Goal: Task Accomplishment & Management: Complete application form

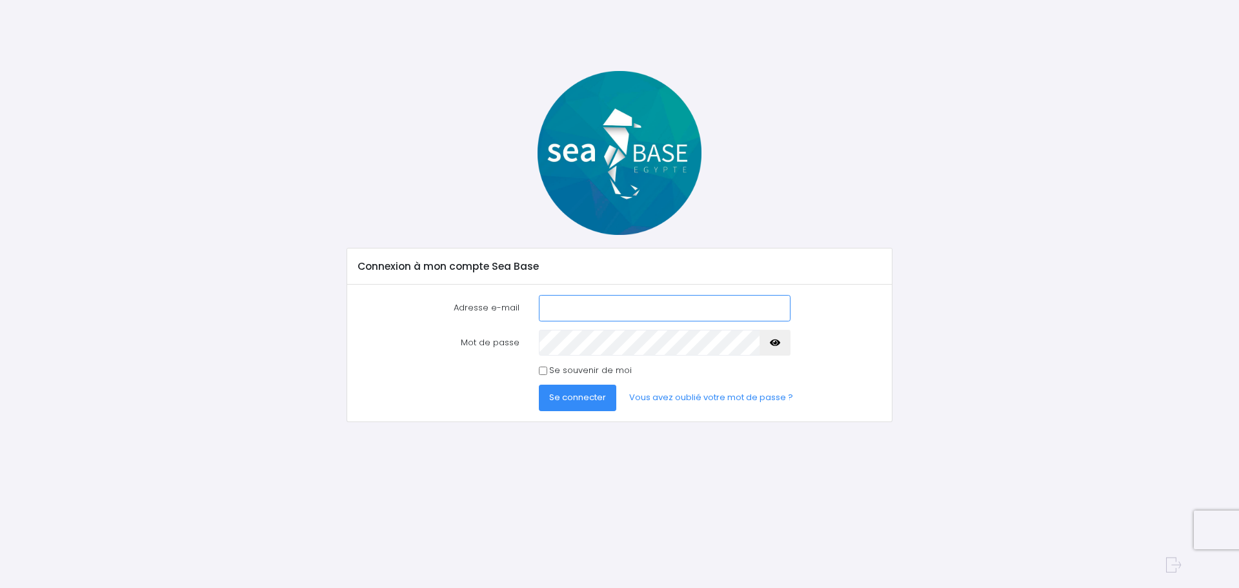
type input "[EMAIL_ADDRESS][DOMAIN_NAME]"
click at [543, 372] on input "Se souvenir de moi" at bounding box center [543, 371] width 8 height 8
checkbox input "true"
click at [558, 387] on button "Se connecter" at bounding box center [577, 398] width 77 height 26
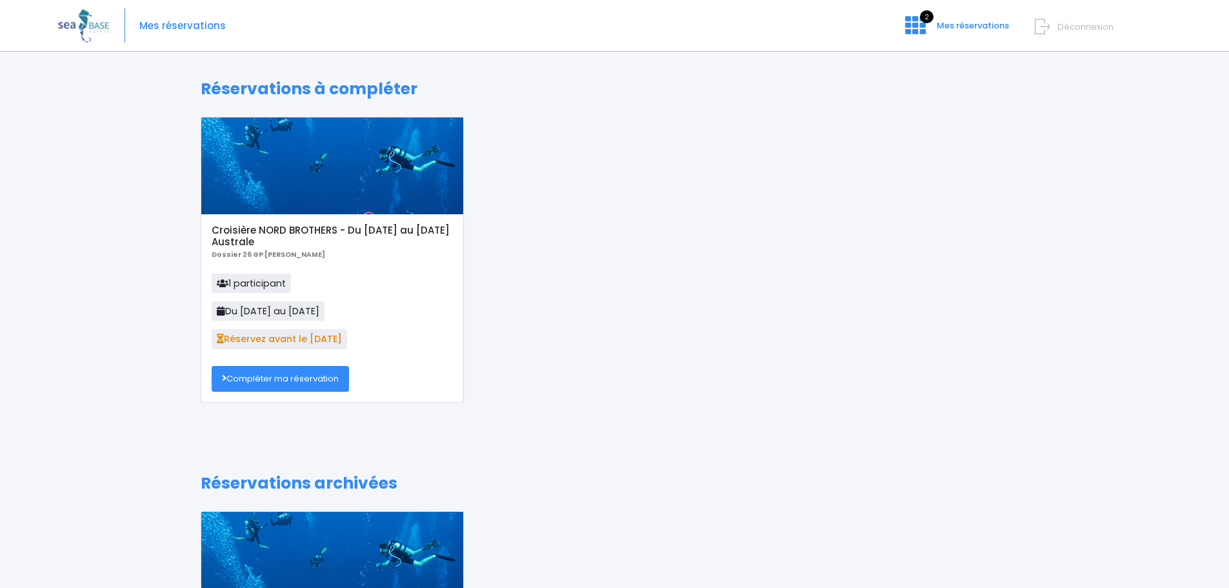
click at [255, 376] on link "Compléter ma réservation" at bounding box center [280, 379] width 137 height 26
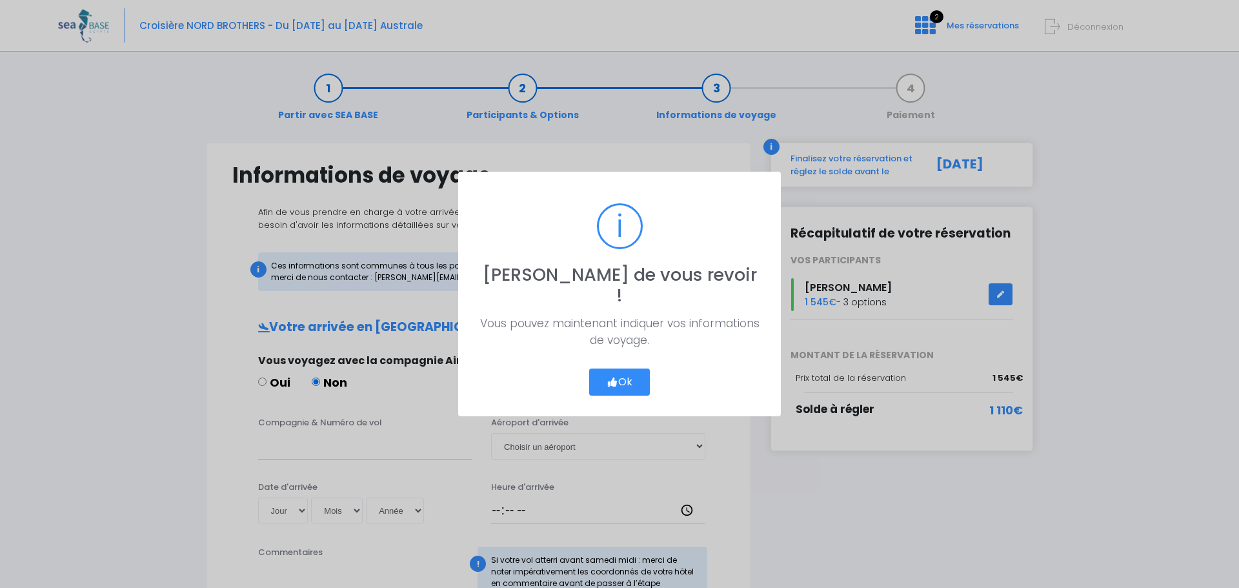
click at [627, 368] on button "Ok" at bounding box center [619, 381] width 61 height 27
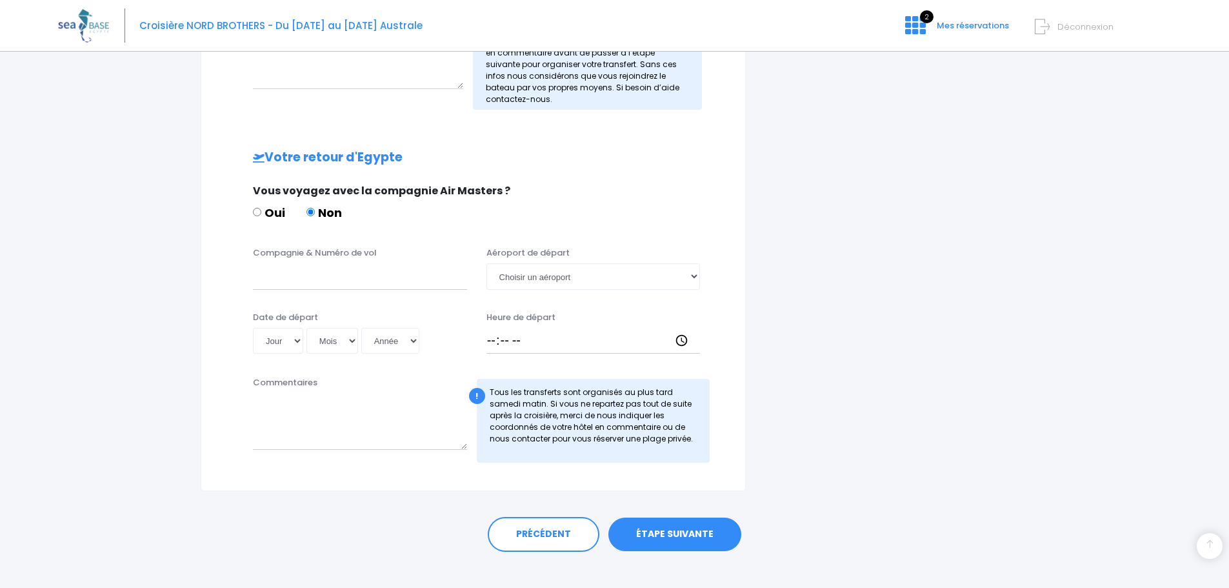
scroll to position [546, 0]
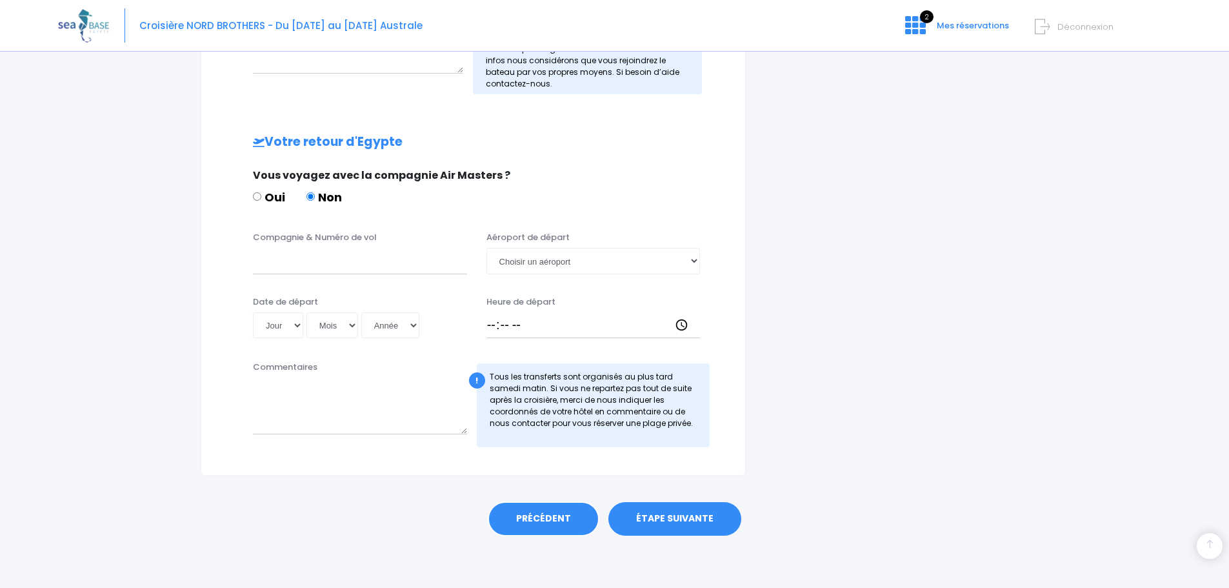
click at [525, 519] on link "PRÉCÉDENT" at bounding box center [544, 518] width 112 height 35
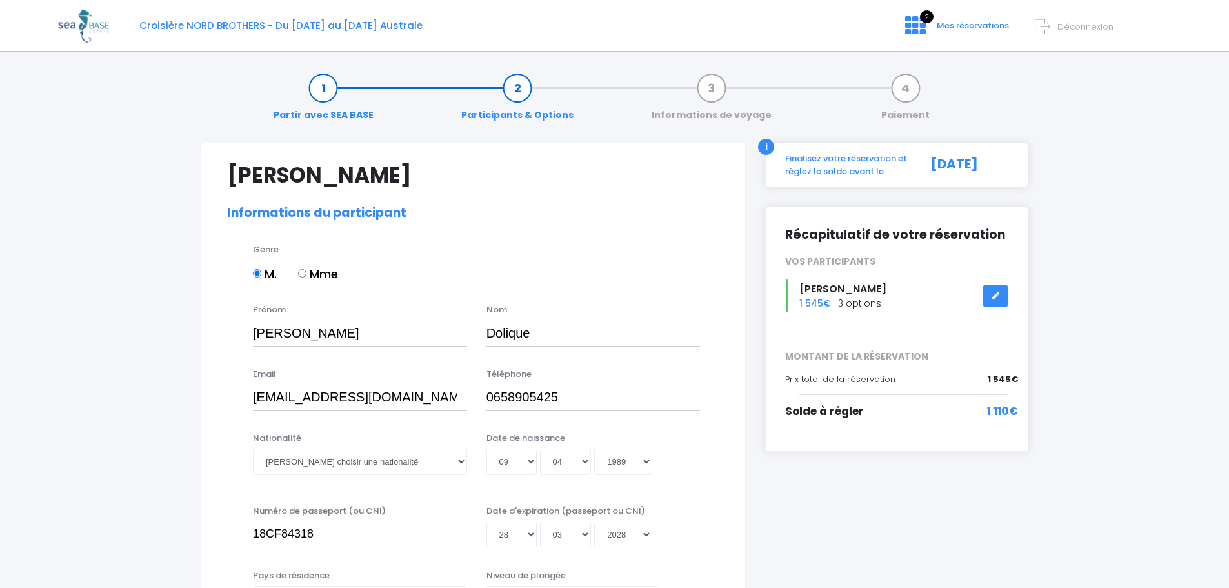
select select "PA40"
select select "M"
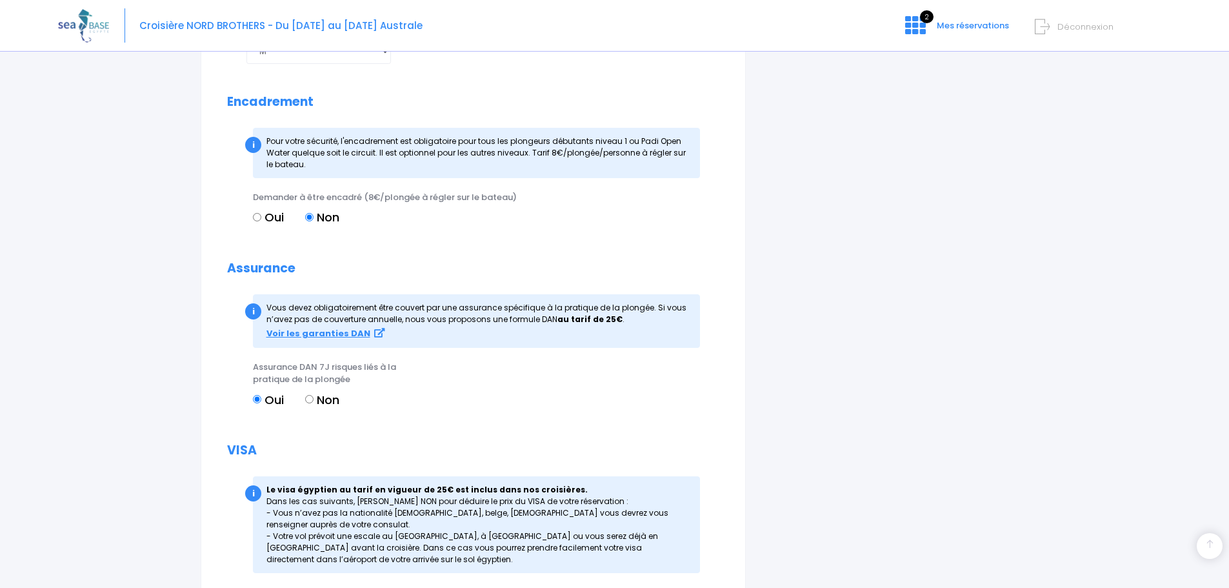
scroll to position [1506, 0]
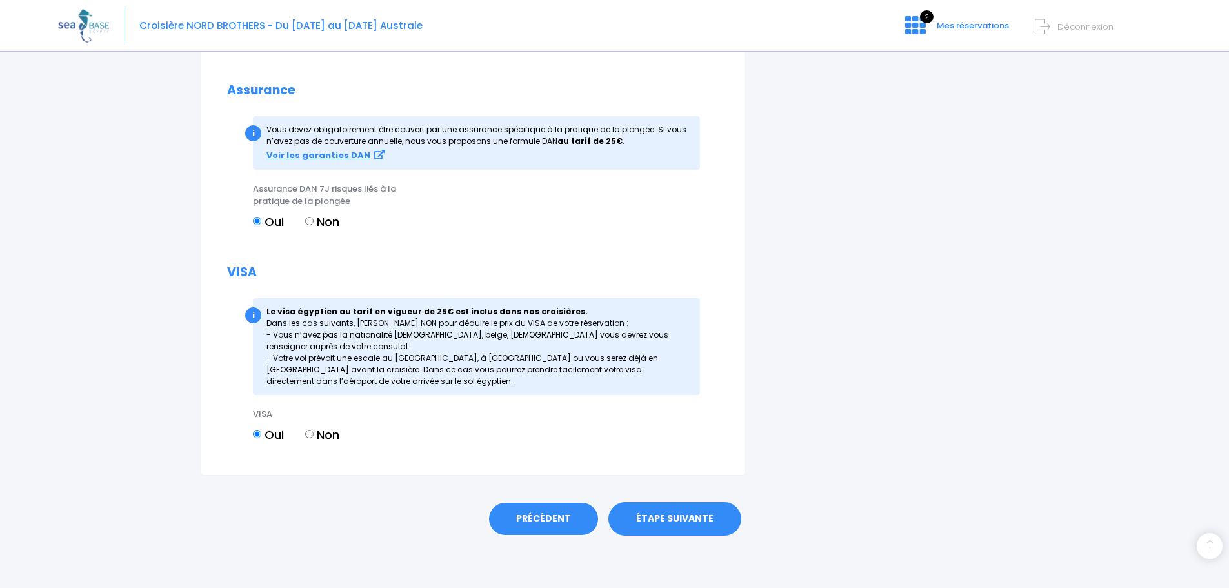
click at [530, 514] on link "PRÉCÉDENT" at bounding box center [544, 518] width 112 height 35
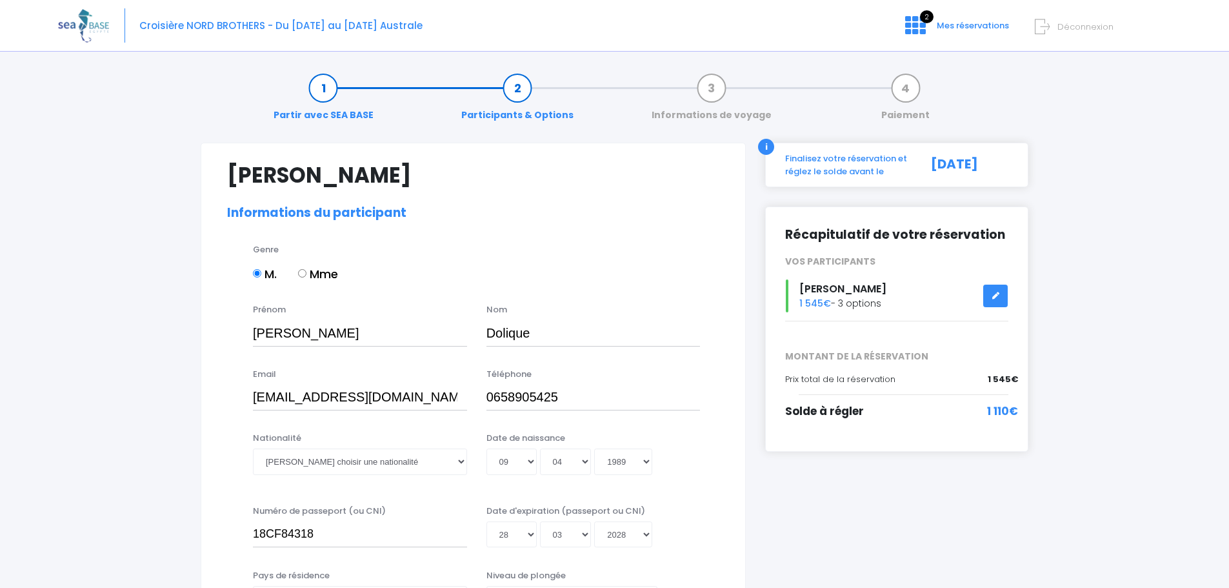
select select "PA40"
select select "M"
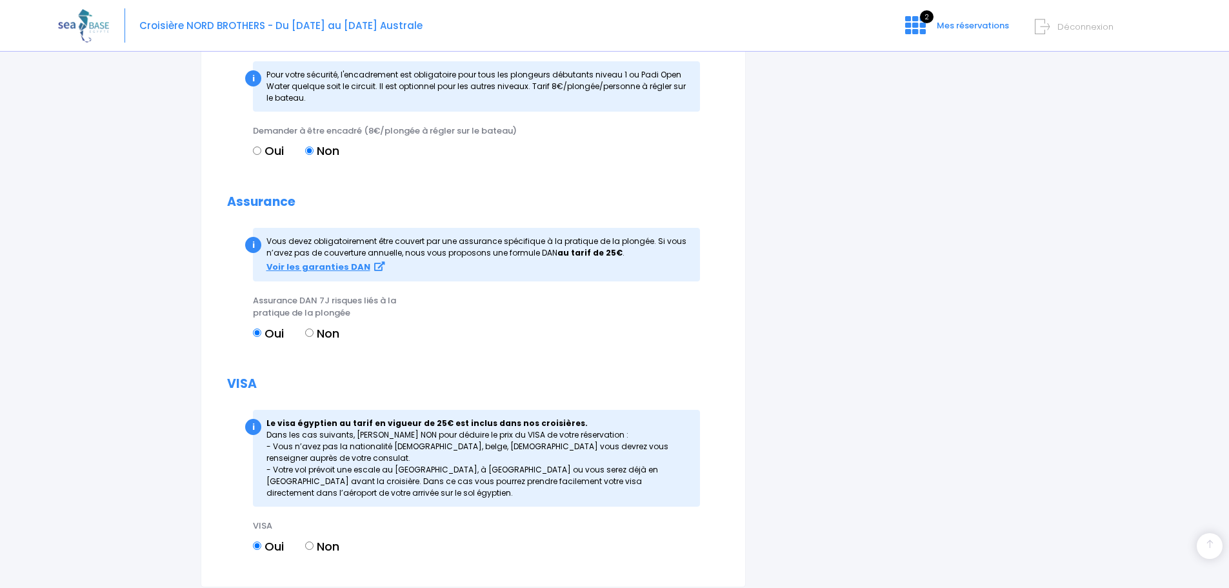
scroll to position [1506, 0]
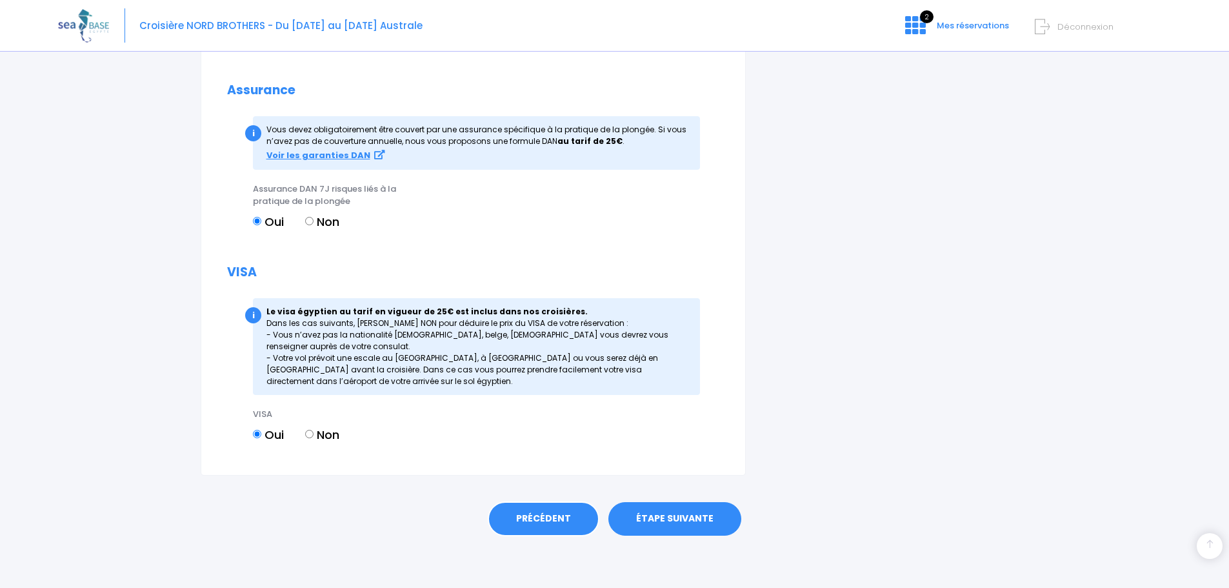
click at [527, 515] on link "PRÉCÉDENT" at bounding box center [544, 518] width 112 height 35
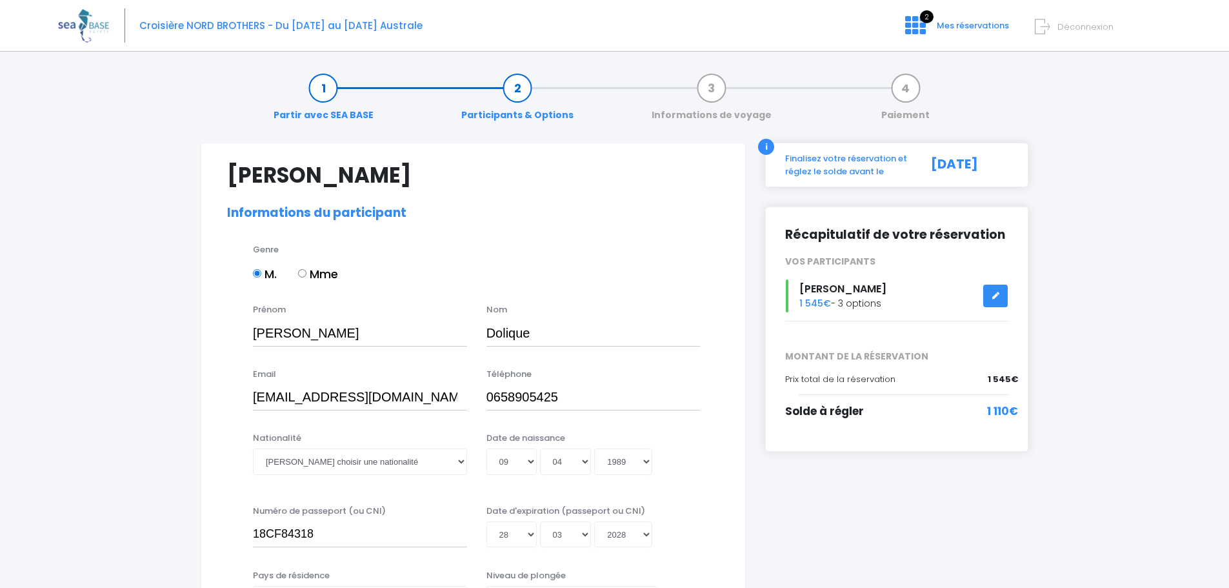
select select "PA40"
select select "M"
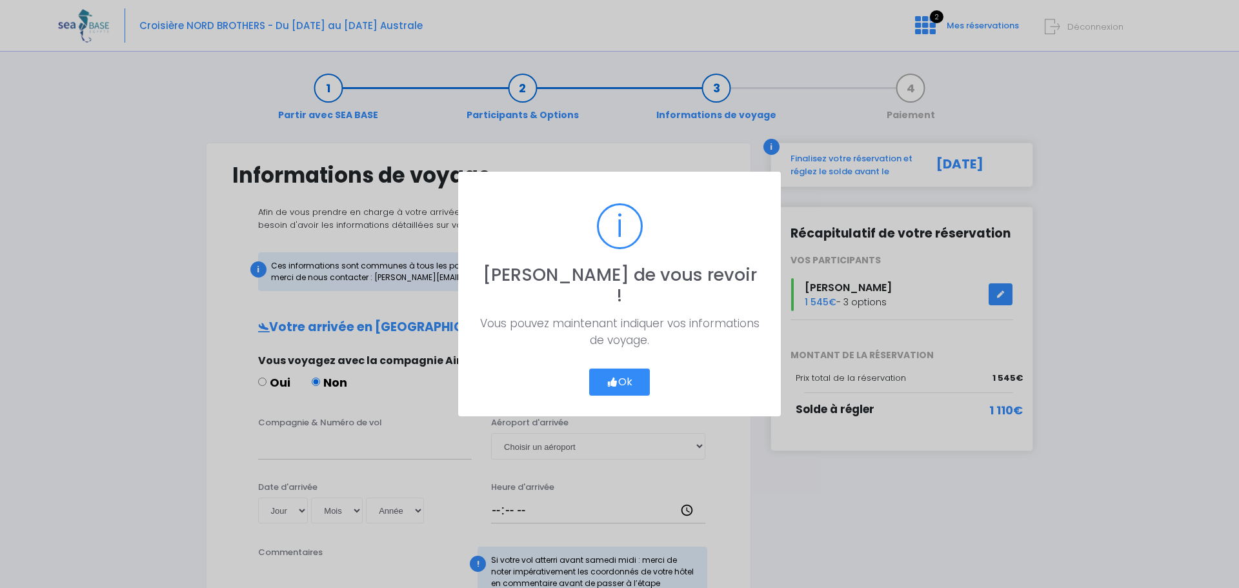
click at [616, 152] on div "? ! i Ravi de vous revoir ! × Vous pouvez maintenant indiquer vos informations …" at bounding box center [619, 294] width 1239 height 588
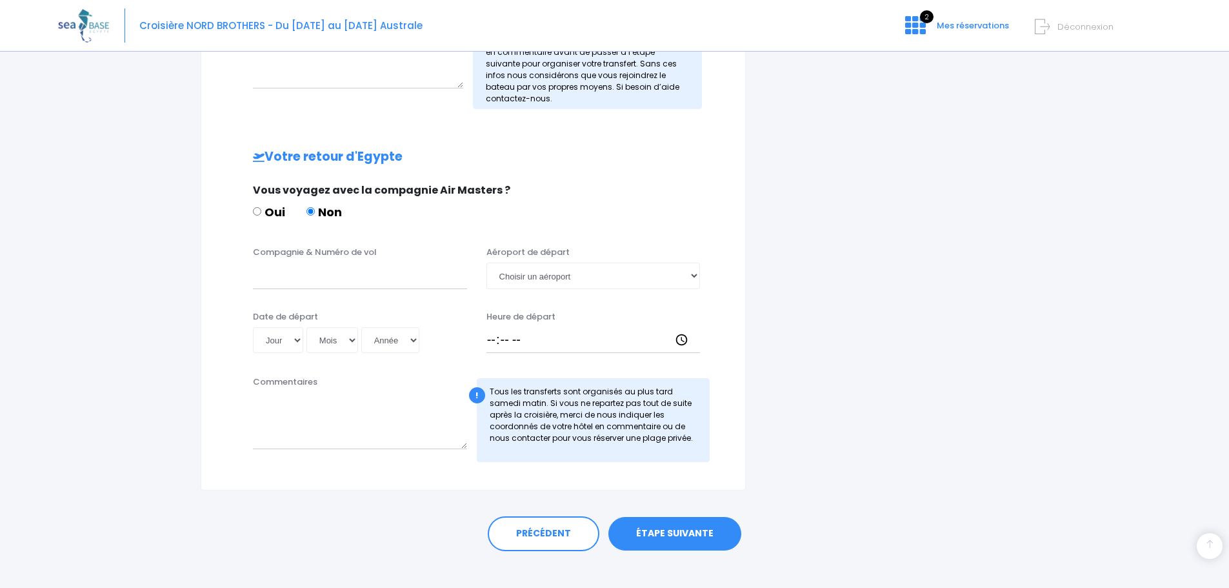
scroll to position [546, 0]
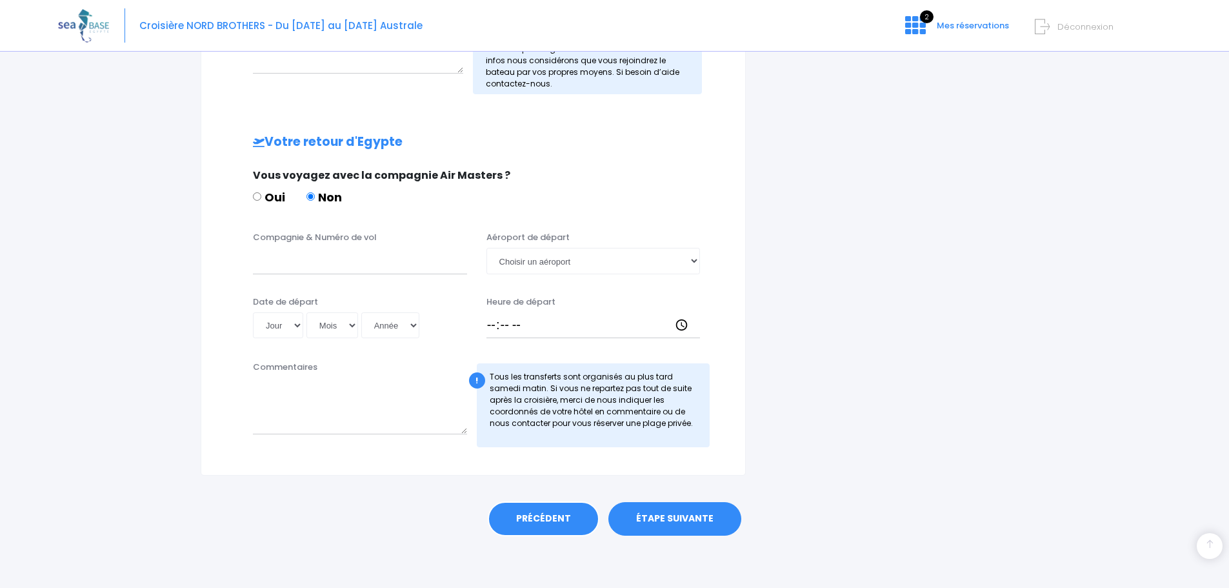
click at [536, 519] on link "PRÉCÉDENT" at bounding box center [544, 518] width 112 height 35
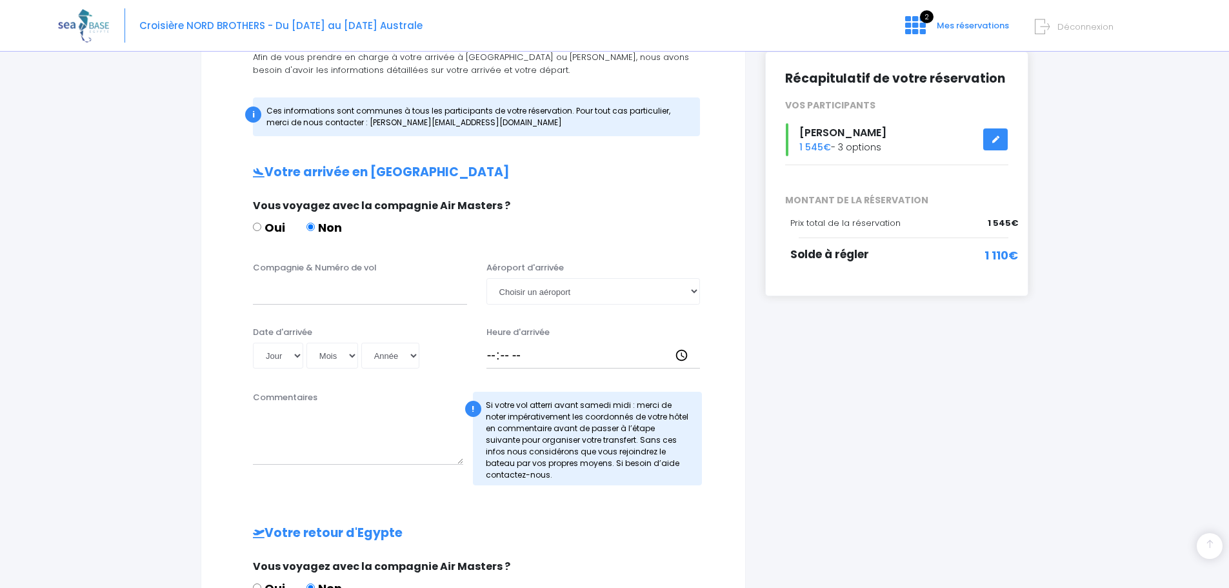
scroll to position [30, 0]
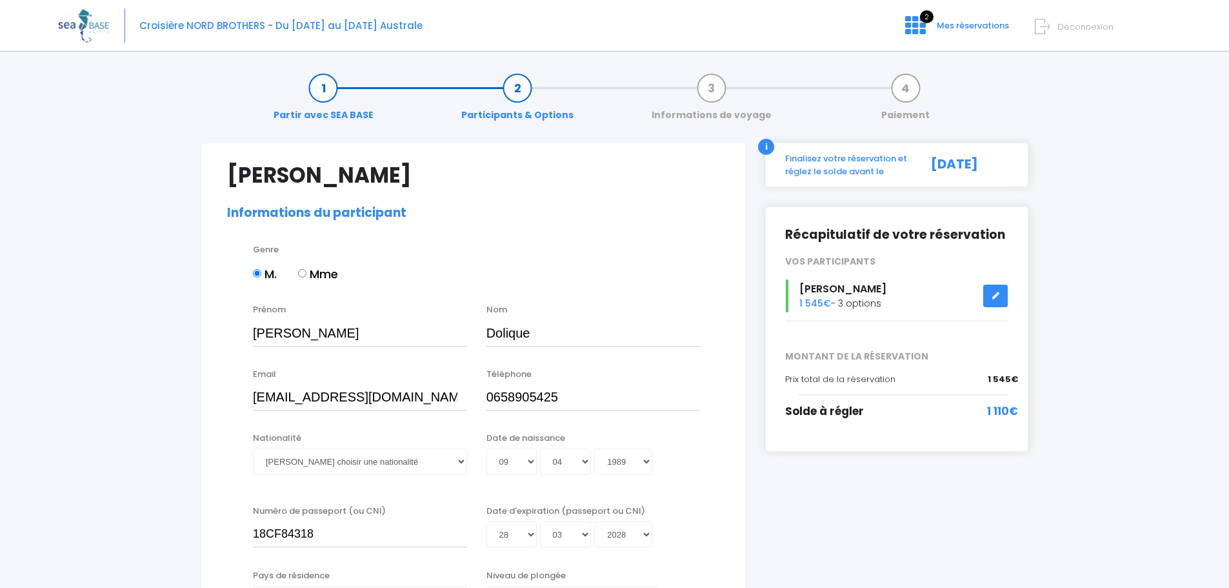
select select "PA40"
select select "M"
click at [316, 86] on link "Partir avec SEA BASE" at bounding box center [323, 101] width 113 height 41
